Goal: Navigation & Orientation: Find specific page/section

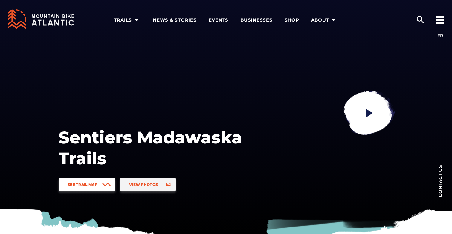
click at [88, 180] on link "See Trail Map" at bounding box center [87, 184] width 57 height 13
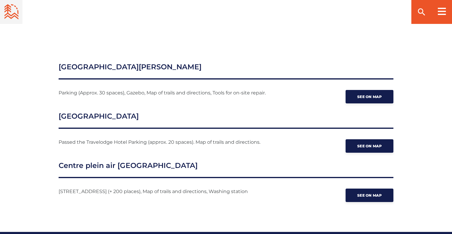
scroll to position [777, 0]
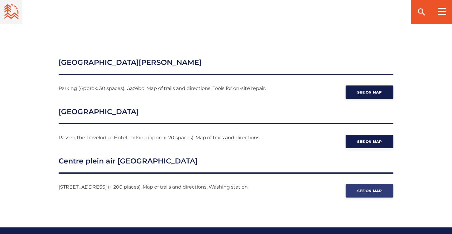
click at [363, 189] on span "See on map" at bounding box center [369, 191] width 25 height 4
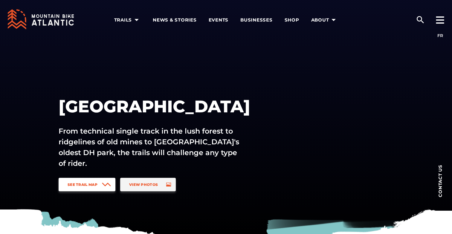
click at [88, 188] on link "See Trail Map" at bounding box center [87, 184] width 57 height 13
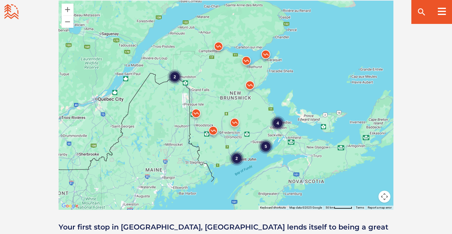
scroll to position [550, 0]
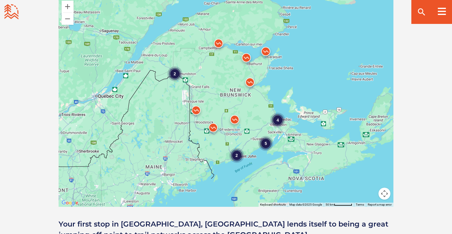
click at [175, 78] on div "2" at bounding box center [174, 73] width 15 height 15
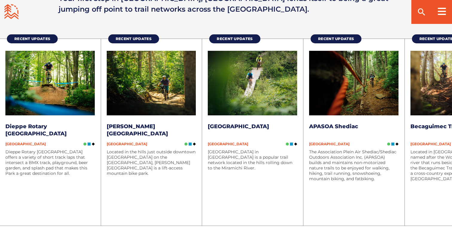
scroll to position [767, 0]
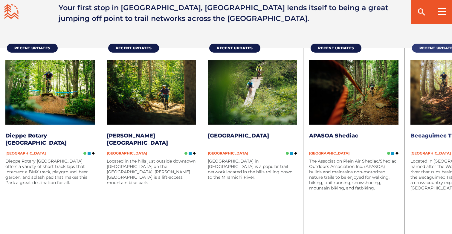
click at [428, 46] on span "Recent Updates" at bounding box center [437, 48] width 36 height 4
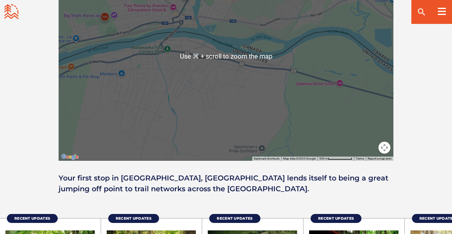
scroll to position [596, 0]
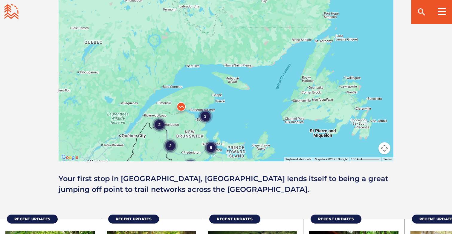
click at [160, 124] on div "2" at bounding box center [159, 124] width 15 height 15
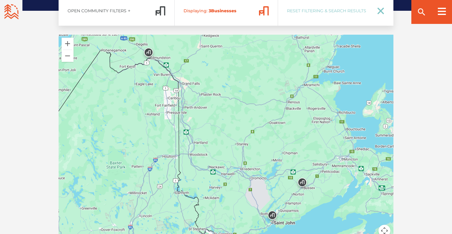
scroll to position [948, 0]
